Goal: Task Accomplishment & Management: Complete application form

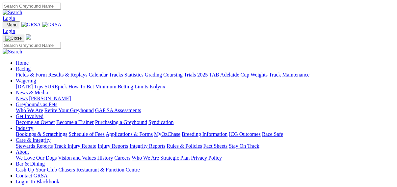
click at [17, 72] on link "Fields & Form" at bounding box center [31, 75] width 31 height 6
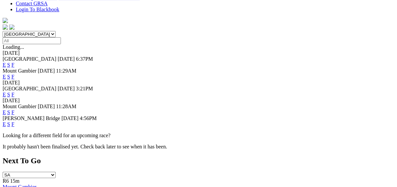
scroll to position [184, 0]
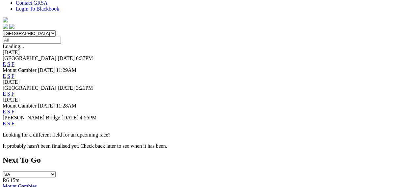
click at [14, 120] on link "F" at bounding box center [13, 123] width 3 height 6
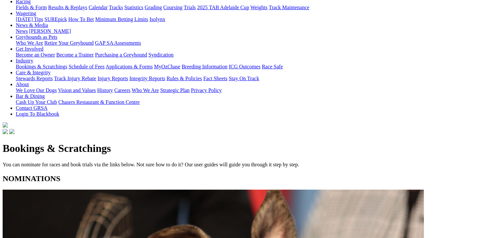
scroll to position [99, 0]
